Goal: Transaction & Acquisition: Purchase product/service

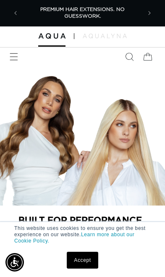
click at [84, 264] on link "Accept" at bounding box center [82, 260] width 31 height 17
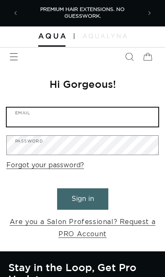
click at [135, 122] on input "Email" at bounding box center [83, 117] width 152 height 19
type input "shearbalancemn@gmail.com"
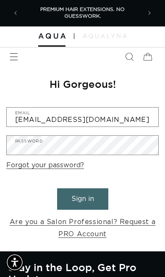
click at [83, 198] on button "Sign in" at bounding box center [82, 199] width 51 height 21
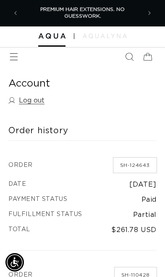
click at [16, 57] on icon "Menu" at bounding box center [14, 57] width 8 height 8
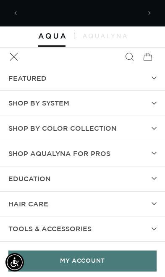
scroll to position [0, 119]
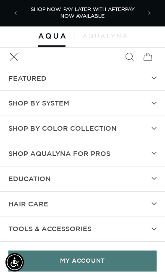
click at [151, 101] on summary "SHOP BY SYSTEM" at bounding box center [82, 103] width 165 height 25
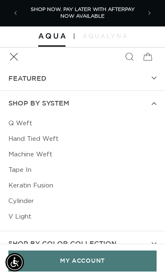
click at [25, 170] on link "Tape In" at bounding box center [82, 170] width 149 height 16
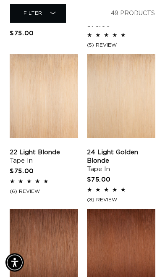
scroll to position [996, 0]
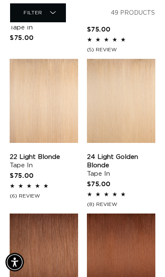
click at [45, 153] on link "22 Light Blonde Tape In" at bounding box center [44, 161] width 69 height 17
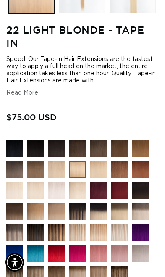
scroll to position [0, 144]
click at [22, 97] on button "Read More" at bounding box center [22, 93] width 32 height 7
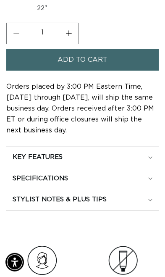
scroll to position [821, 0]
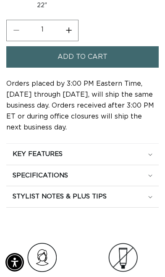
click at [142, 159] on div "KEY FEATURES" at bounding box center [83, 154] width 140 height 8
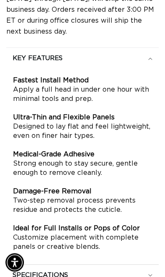
scroll to position [909, 0]
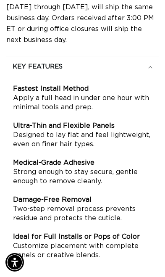
click at [143, 71] on div "KEY FEATURES" at bounding box center [83, 67] width 140 height 8
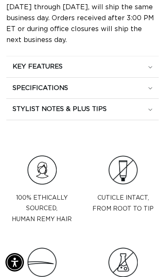
click at [145, 93] on div "SPECIFICATIONS" at bounding box center [83, 88] width 140 height 8
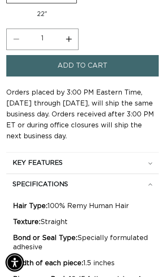
scroll to position [812, 0]
